Goal: Transaction & Acquisition: Purchase product/service

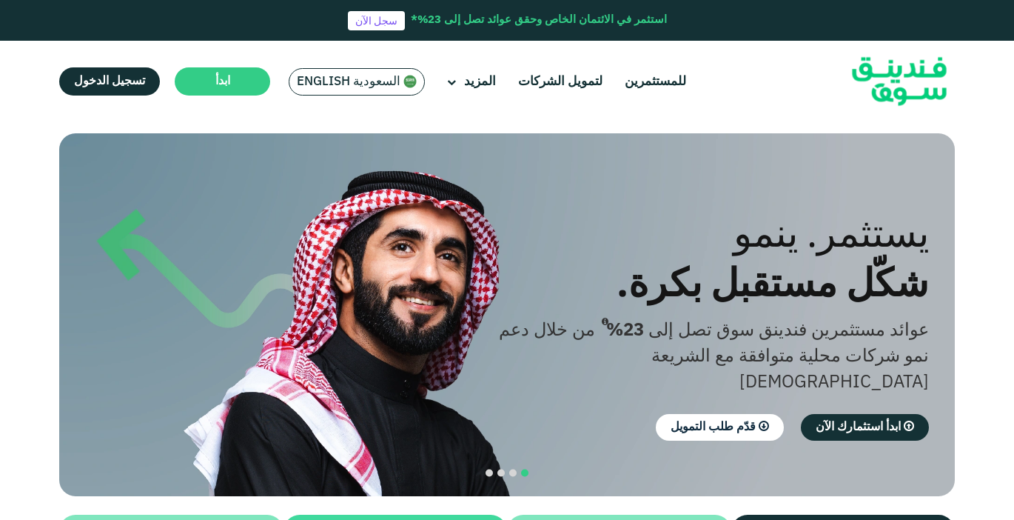
click at [344, 76] on span "السعودية English" at bounding box center [349, 81] width 104 height 17
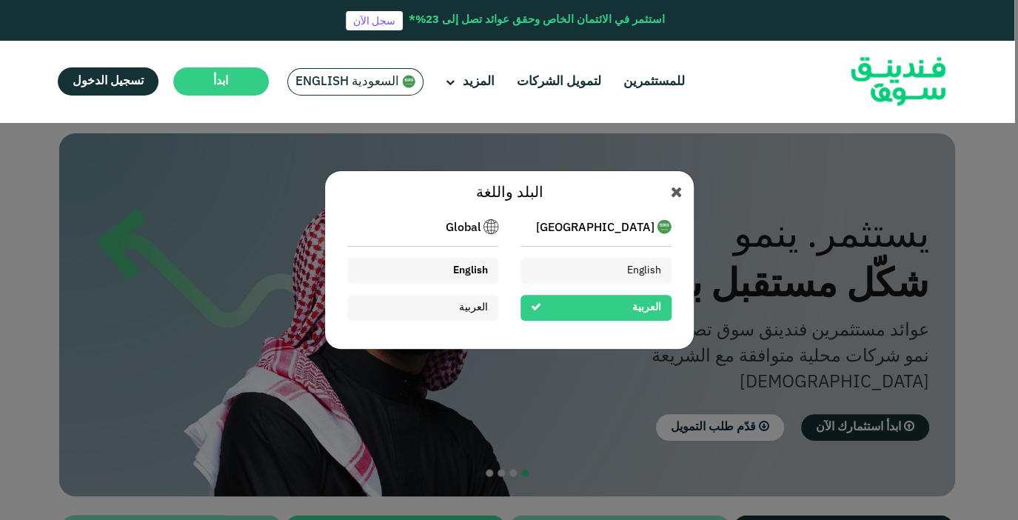
click at [478, 268] on span "English" at bounding box center [470, 270] width 35 height 10
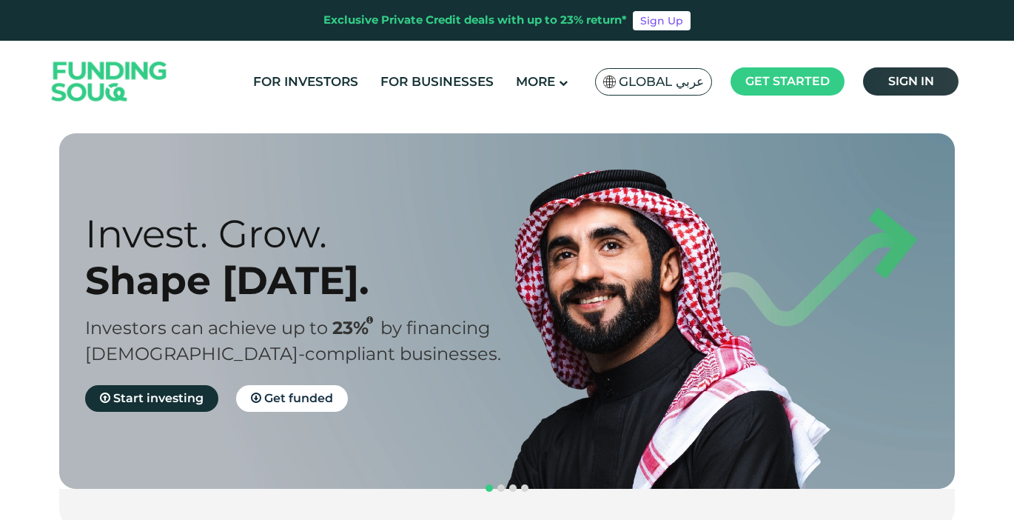
click at [935, 71] on link "Sign in" at bounding box center [911, 81] width 96 height 28
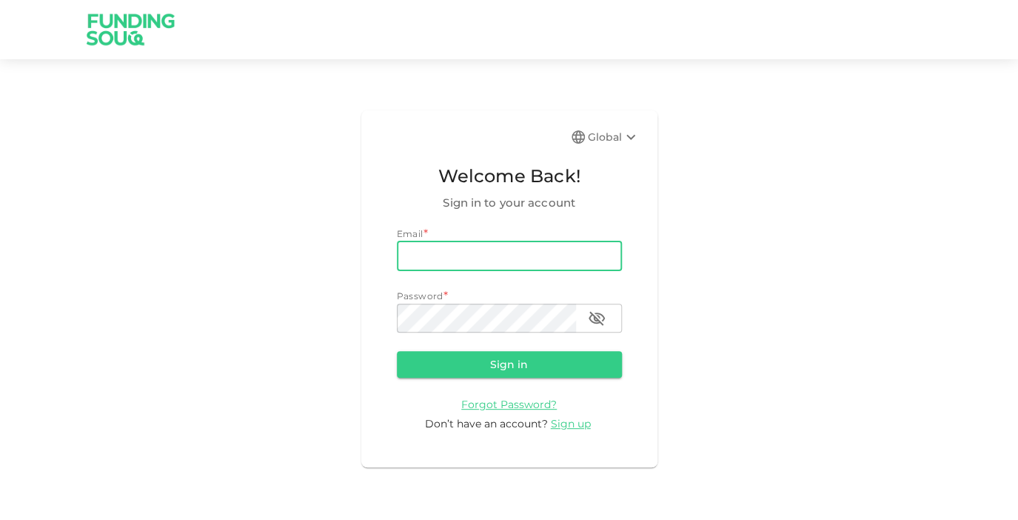
click at [496, 260] on input "email" at bounding box center [509, 256] width 225 height 30
type input "e.alrafi@gmail.com"
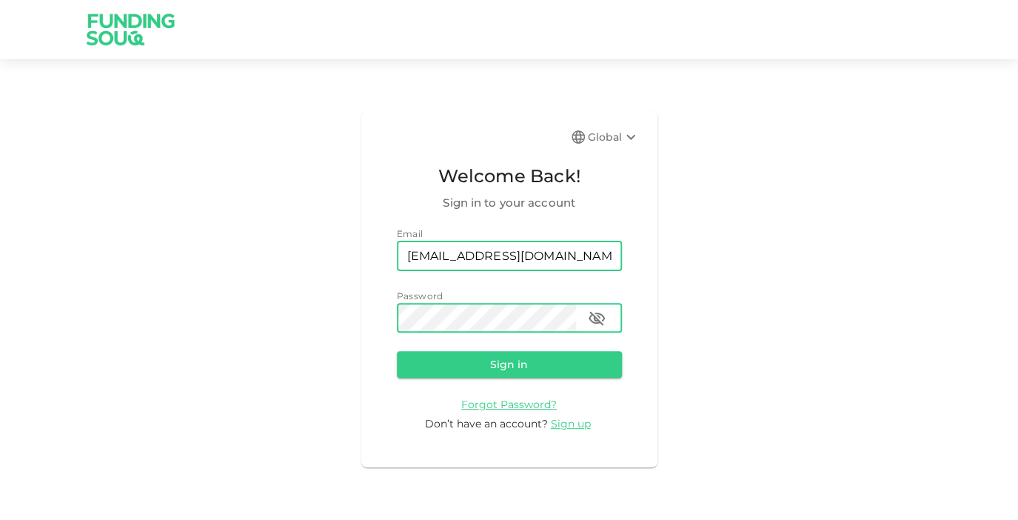
click at [397, 351] on button "Sign in" at bounding box center [509, 364] width 225 height 27
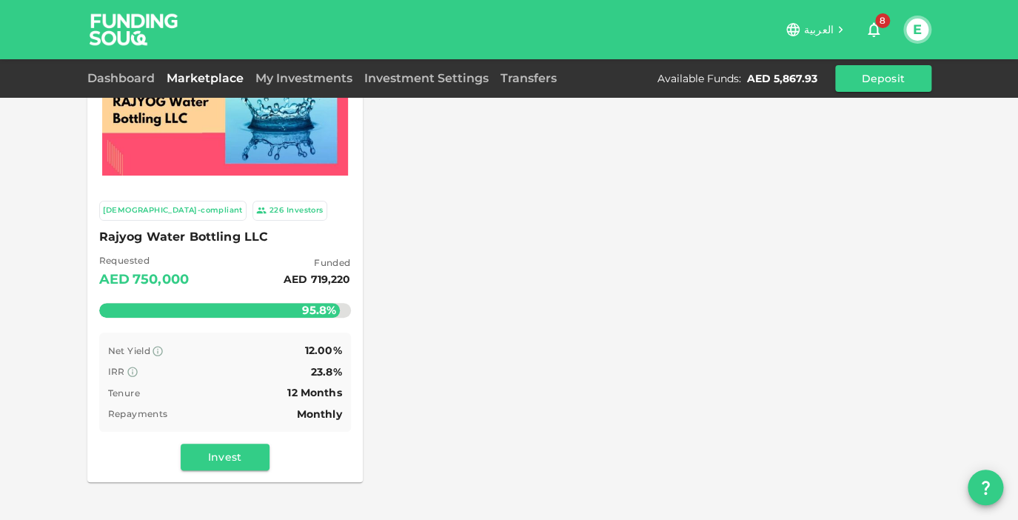
scroll to position [88, 0]
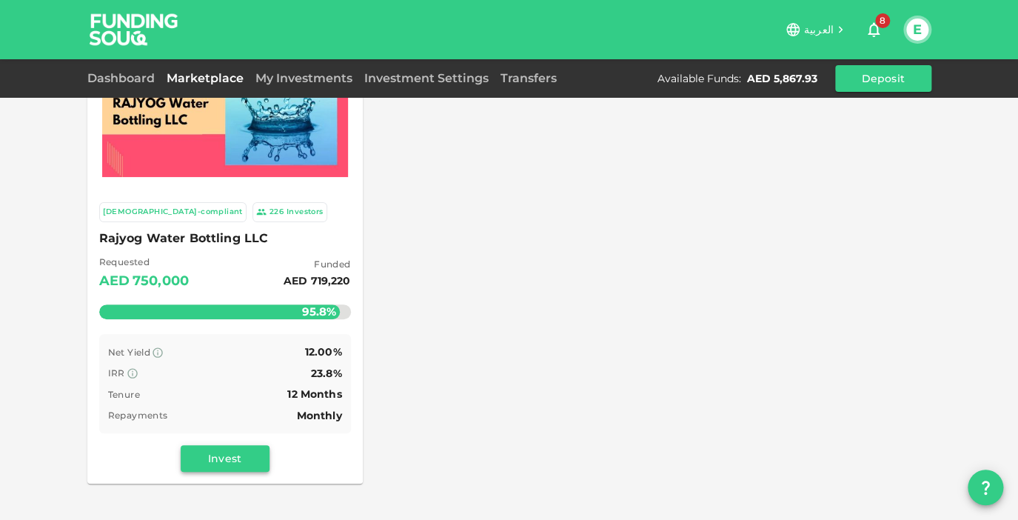
click at [243, 458] on button "Invest" at bounding box center [225, 458] width 89 height 27
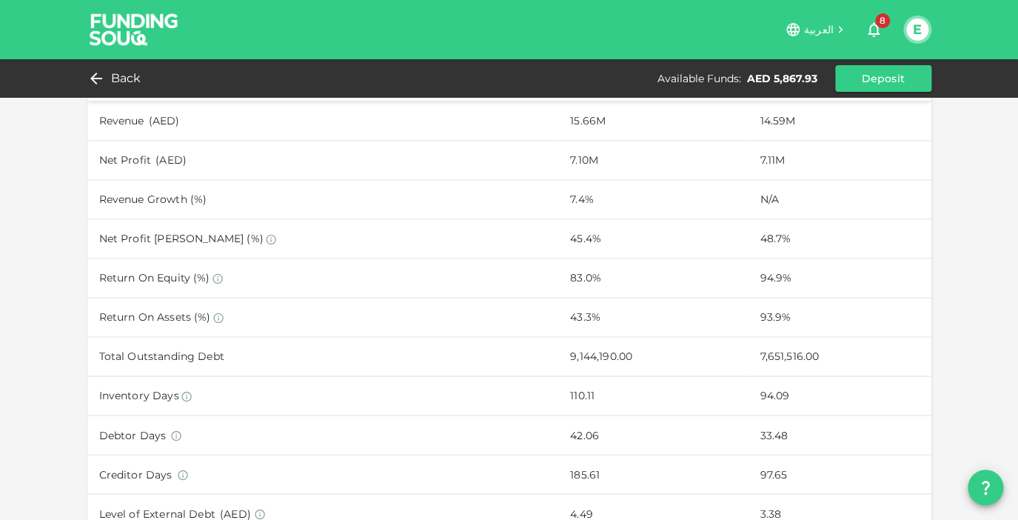
scroll to position [669, 0]
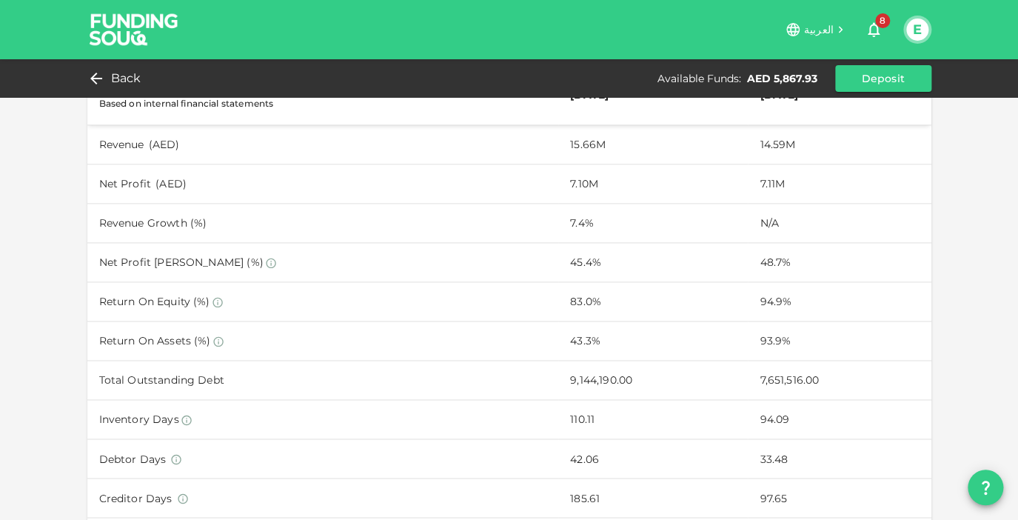
click at [891, 23] on div "8" at bounding box center [873, 30] width 47 height 30
click at [884, 25] on span "8" at bounding box center [882, 20] width 15 height 15
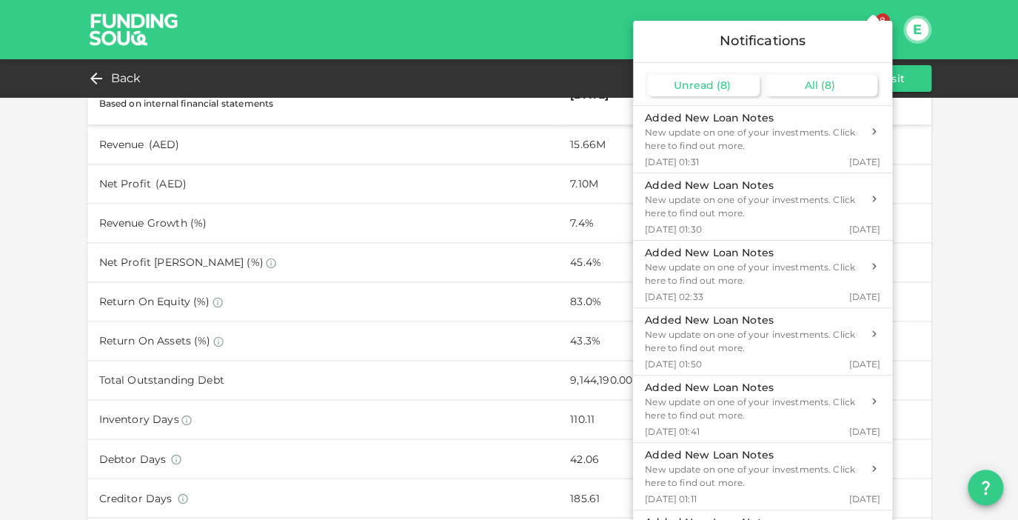
click at [798, 82] on div "All ( 8 )" at bounding box center [822, 85] width 112 height 21
click at [702, 83] on span "Unread" at bounding box center [694, 84] width 40 height 13
click at [842, 76] on div "All ( 8 )" at bounding box center [822, 85] width 112 height 21
click at [573, 216] on div at bounding box center [509, 260] width 1018 height 520
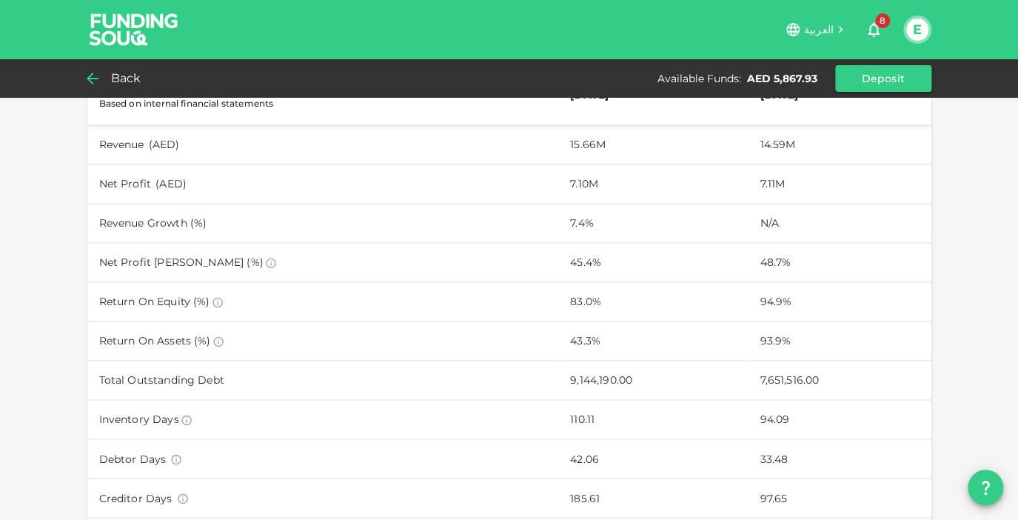
click at [118, 76] on span "Back" at bounding box center [126, 78] width 30 height 21
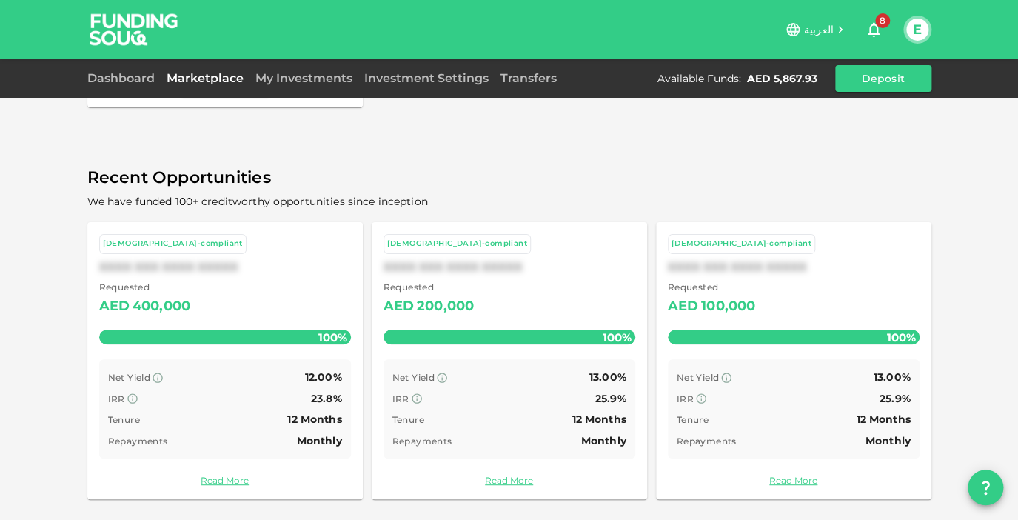
scroll to position [178, 0]
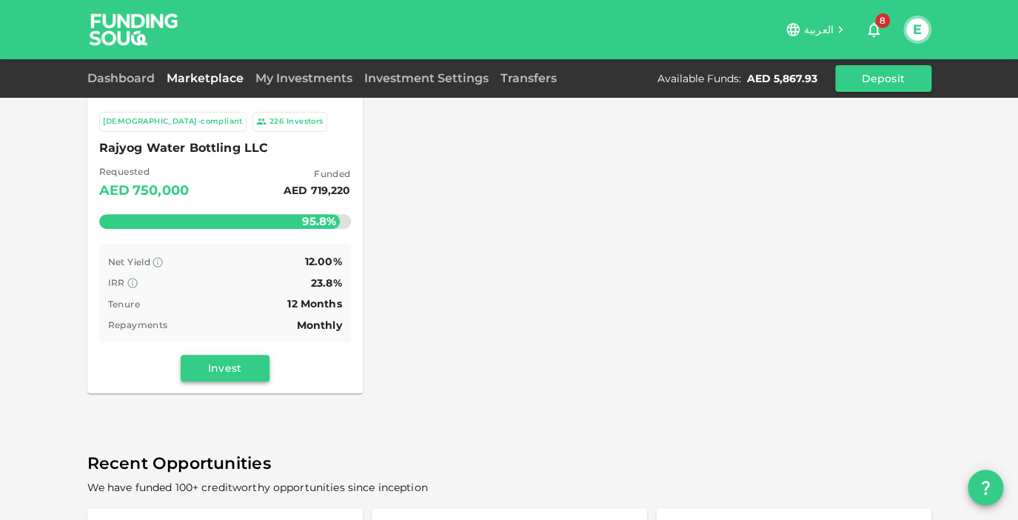
click at [221, 360] on button "Invest" at bounding box center [225, 368] width 89 height 27
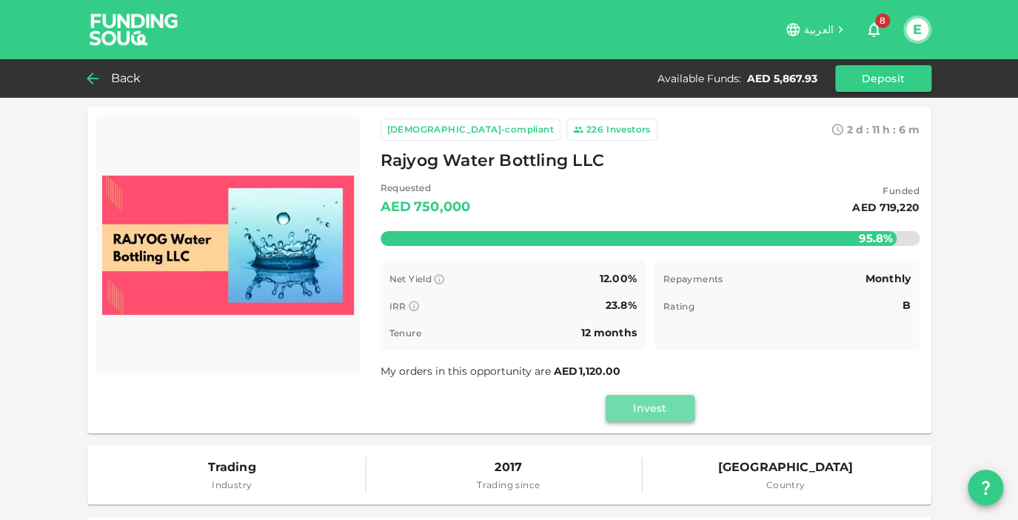
click at [675, 404] on button "Invest" at bounding box center [650, 408] width 89 height 27
click at [843, 307] on div "Rating B" at bounding box center [786, 305] width 247 height 19
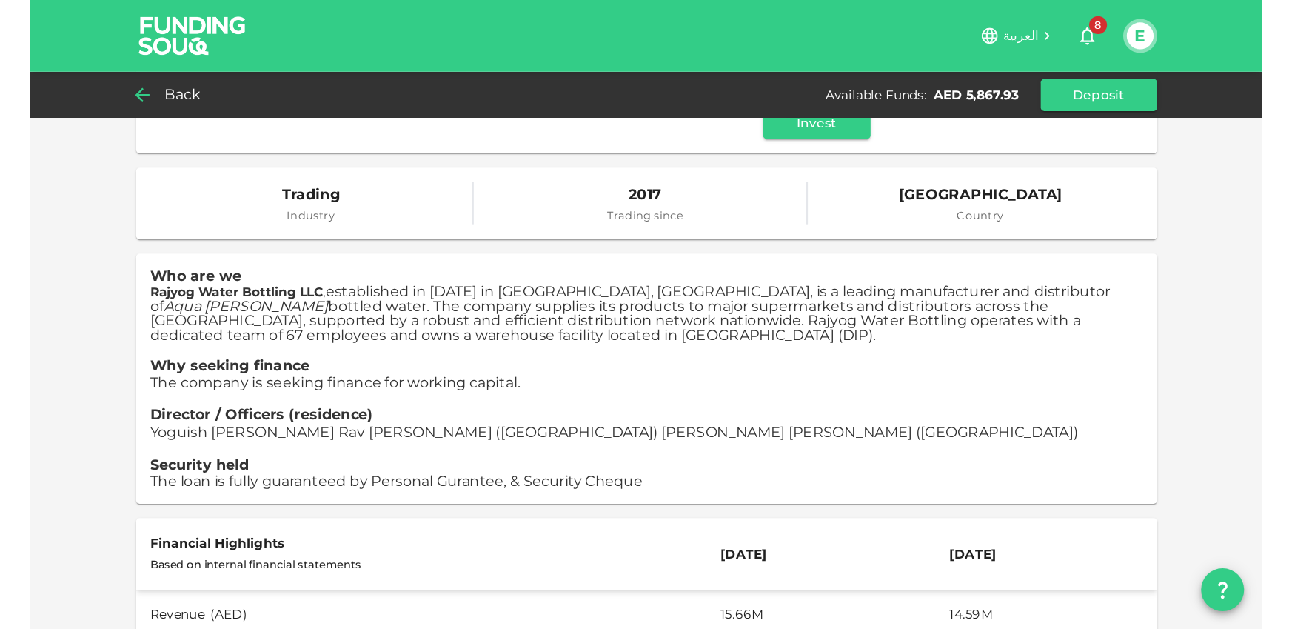
scroll to position [320, 0]
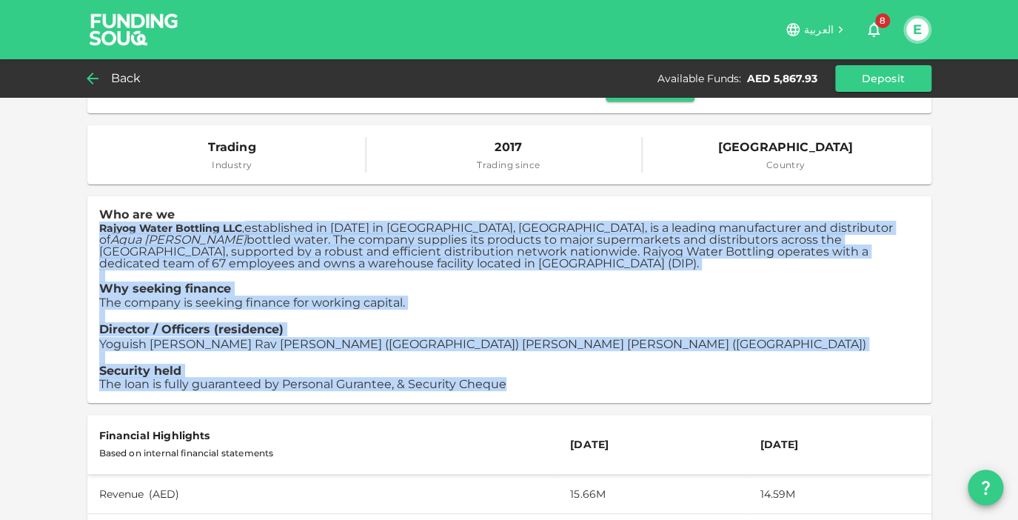
drag, startPoint x: 647, startPoint y: 392, endPoint x: 272, endPoint y: 215, distance: 414.1
click at [272, 215] on p "Who are we Rajyog Water Bottling LLC , established in 2017 in Dubai, UAE, is a …" at bounding box center [509, 299] width 820 height 183
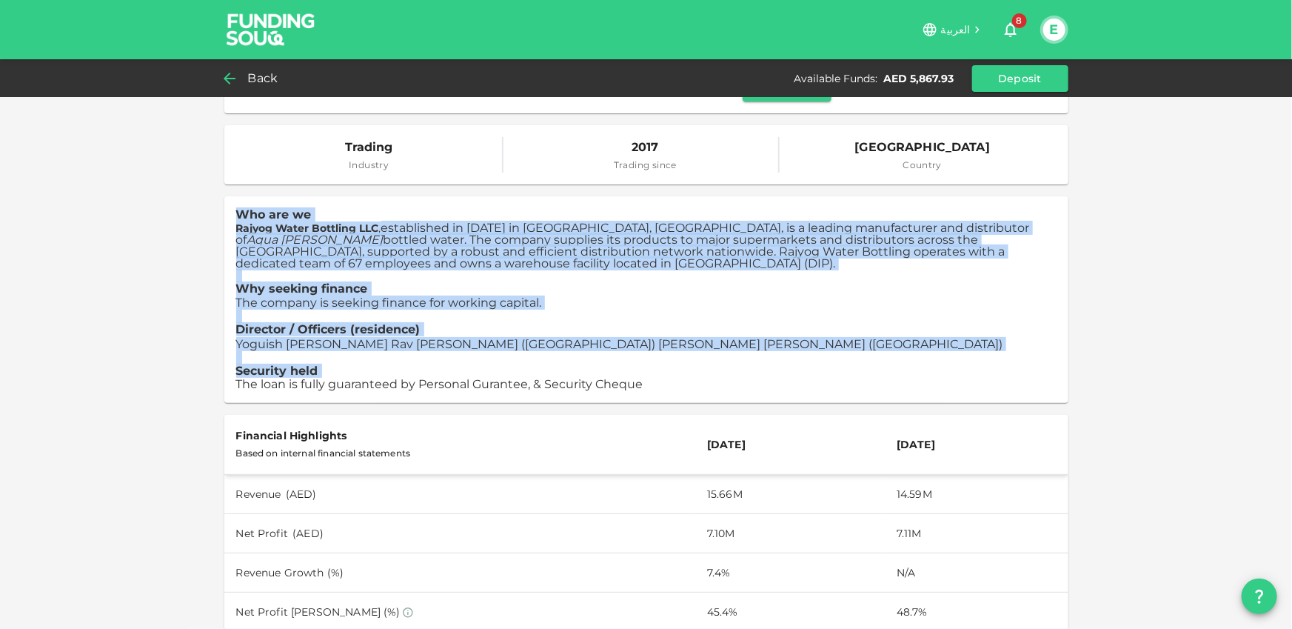
click at [1011, 21] on icon "button" at bounding box center [1011, 30] width 18 height 18
